Goal: Navigation & Orientation: Find specific page/section

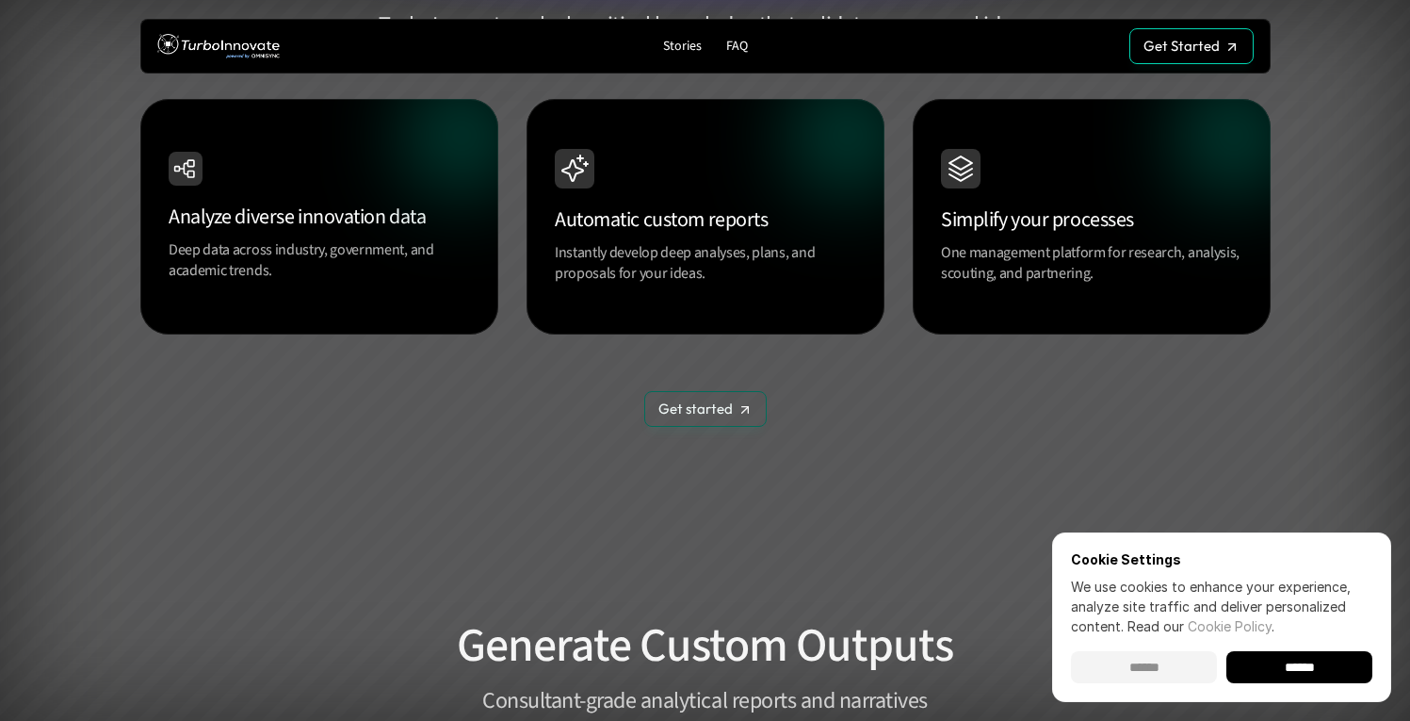
scroll to position [1784, 0]
click at [1146, 663] on input "******" at bounding box center [1144, 667] width 146 height 32
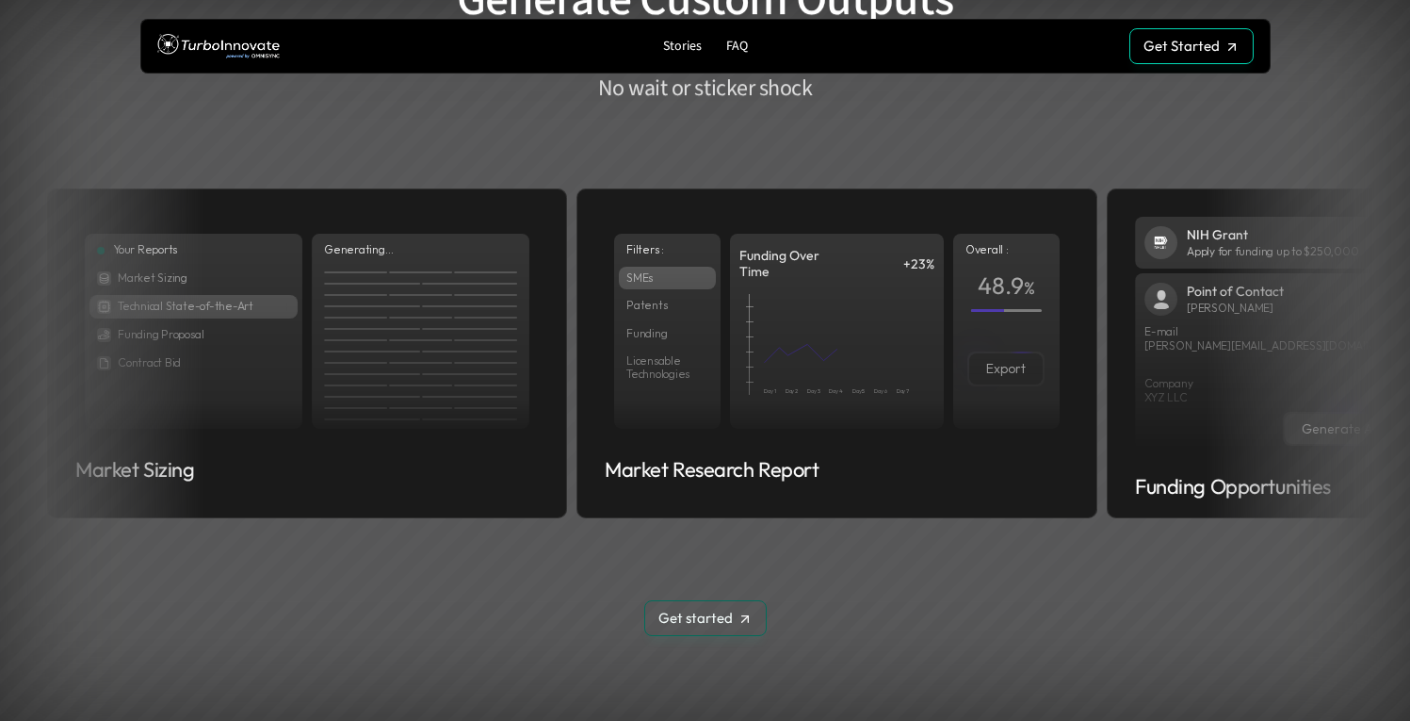
scroll to position [2411, 0]
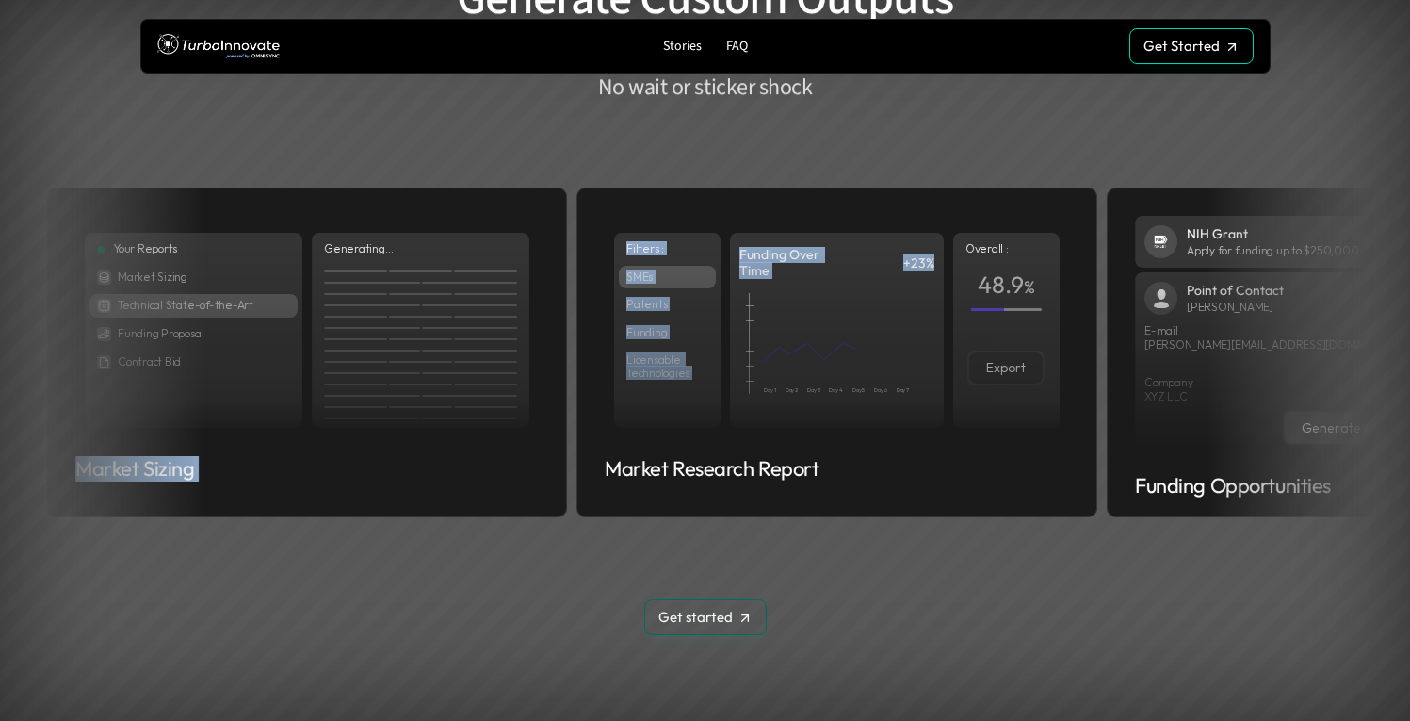
drag, startPoint x: 853, startPoint y: 368, endPoint x: 367, endPoint y: 390, distance: 485.6
click at [367, 390] on ul "Your Reports Market Sizing Technical State-of-the-Art Funding Proposal Contract…" at bounding box center [24, 352] width 1316 height 363
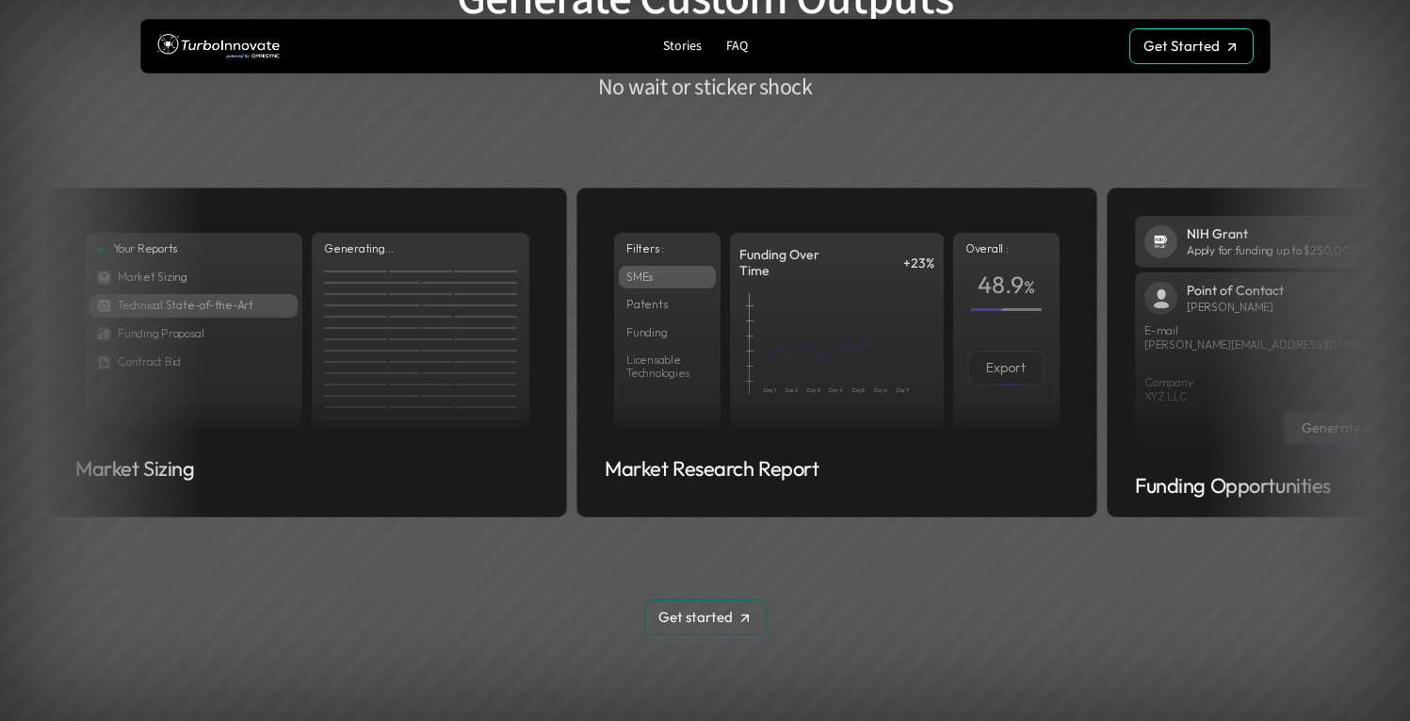
drag, startPoint x: 881, startPoint y: 407, endPoint x: 842, endPoint y: 409, distance: 38.7
click at [841, 409] on div at bounding box center [774, 412] width 195 height 11
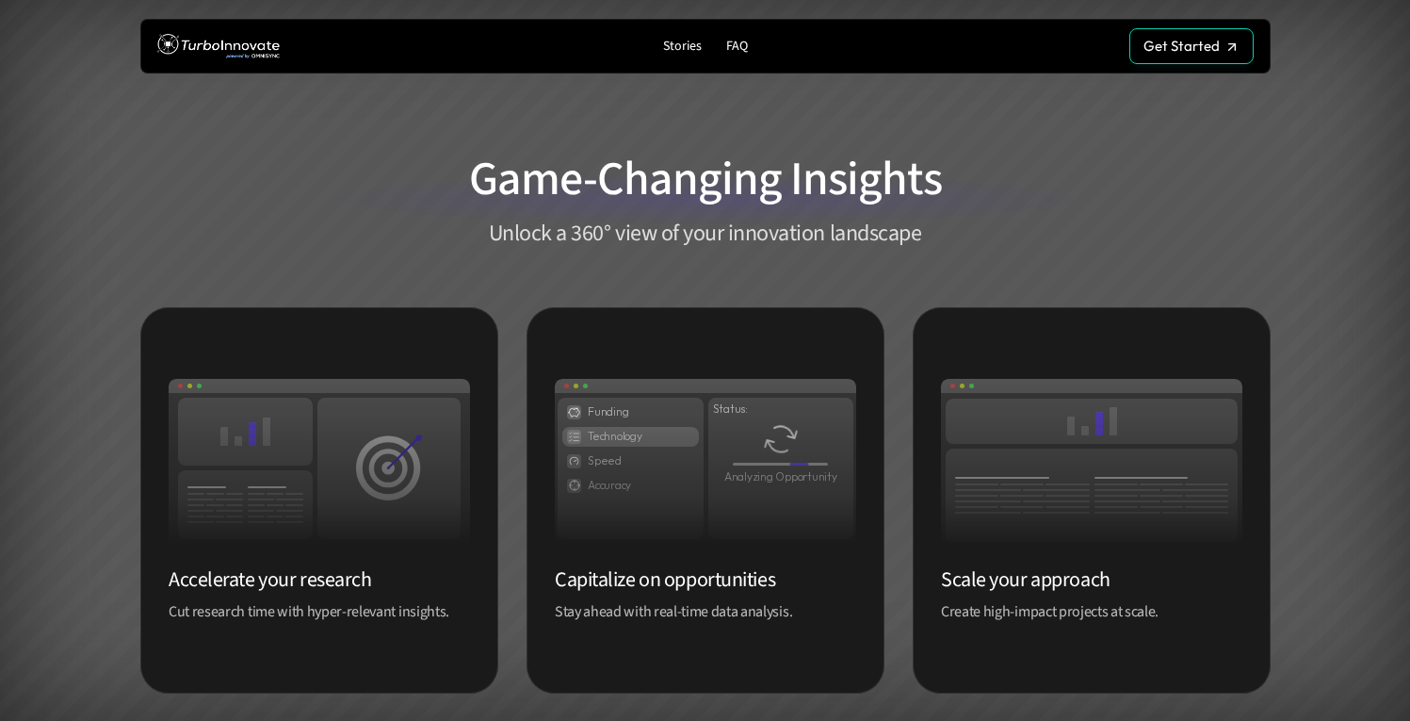
scroll to position [0, 0]
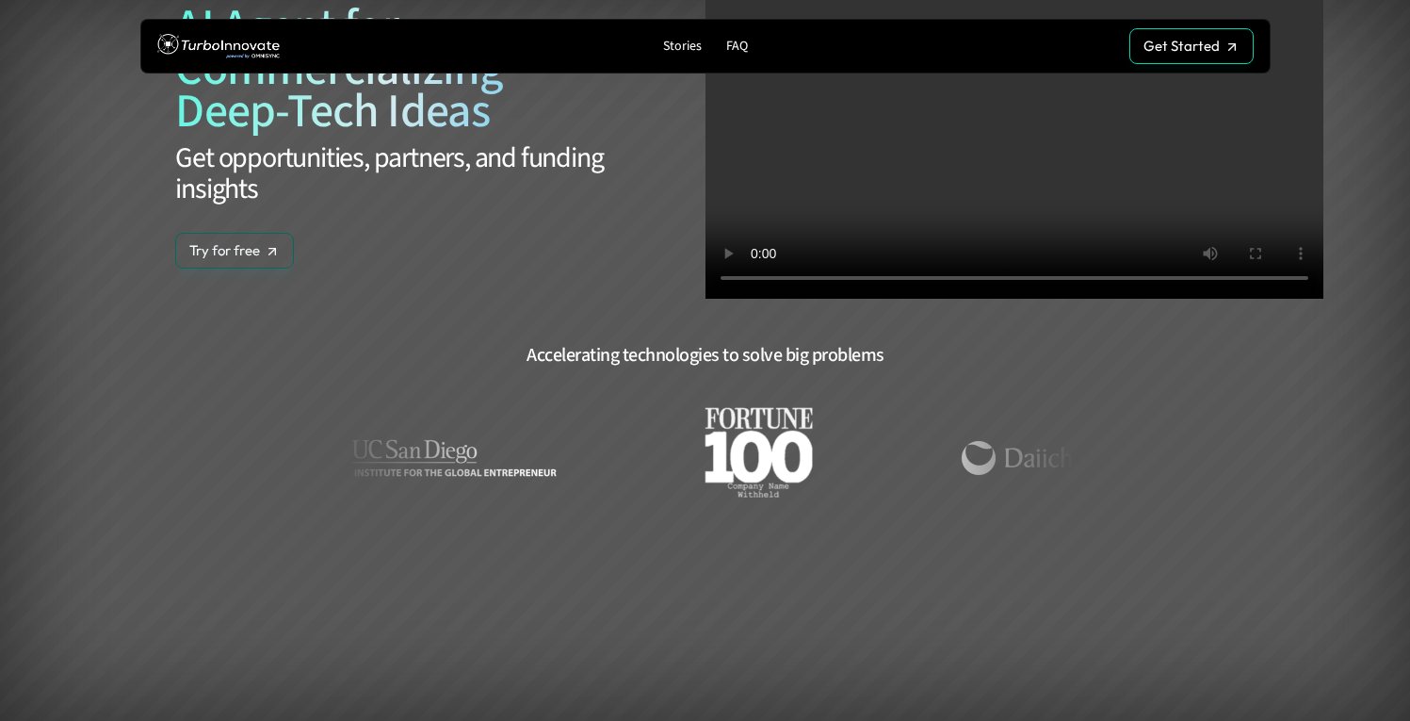
scroll to position [154, 0]
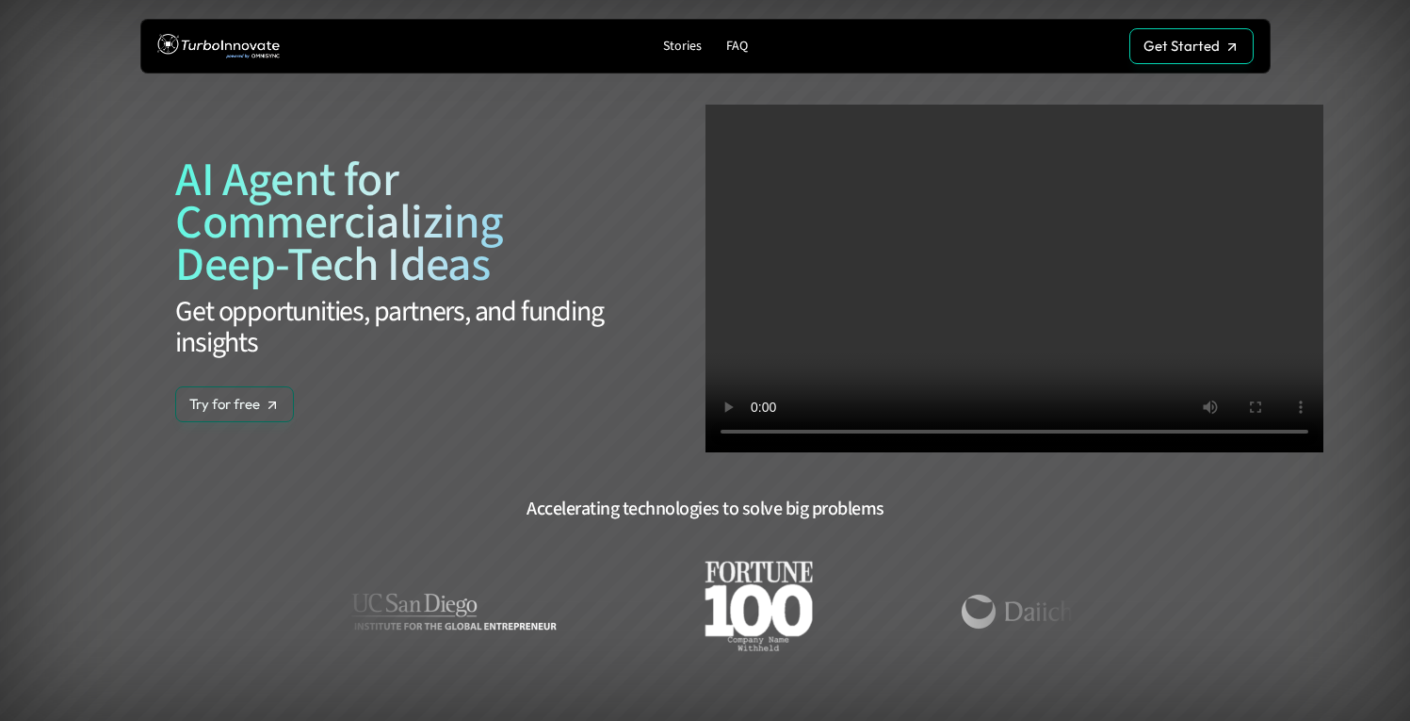
scroll to position [154, 0]
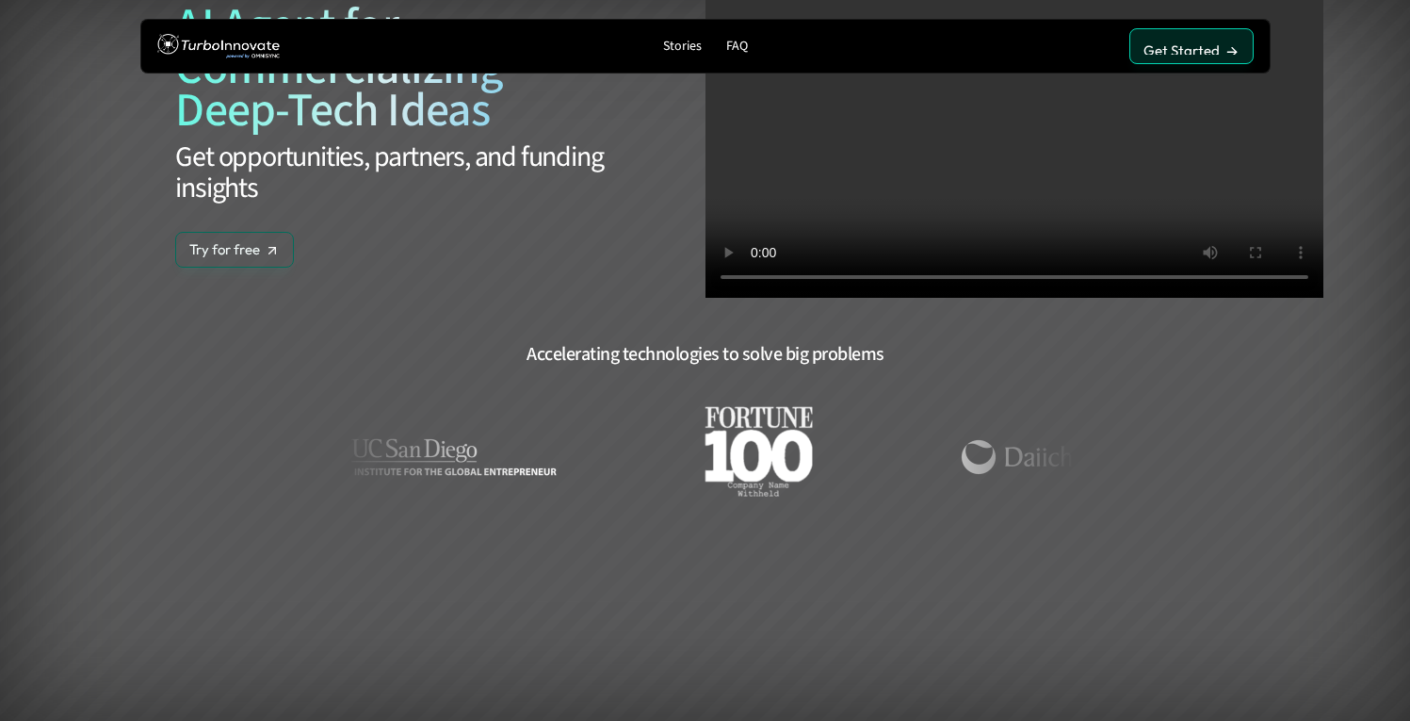
click at [1203, 45] on p "Get Started" at bounding box center [1182, 50] width 76 height 17
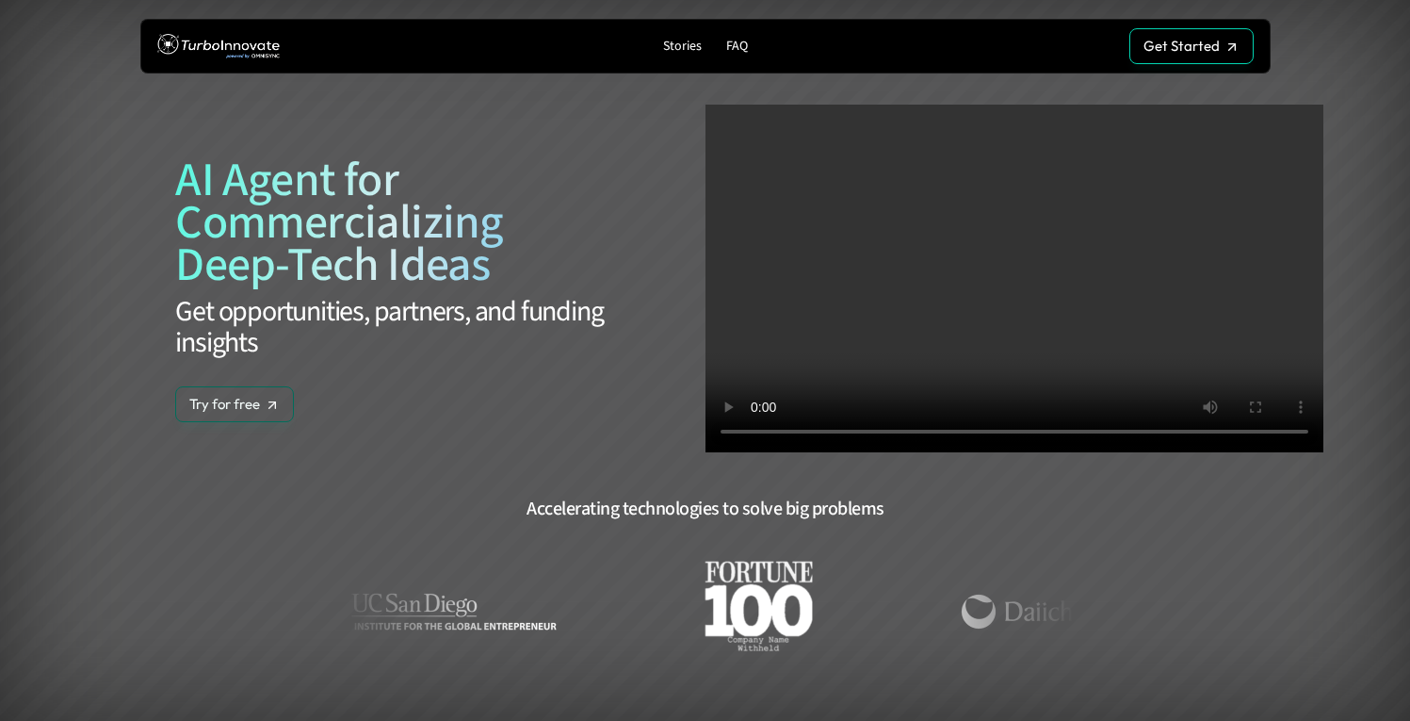
scroll to position [154, 0]
